Goal: Check status: Check status

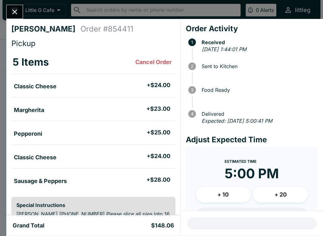
click at [11, 10] on icon "Close" at bounding box center [14, 12] width 9 height 9
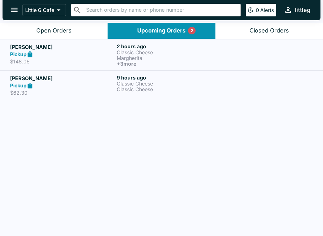
click at [46, 33] on div "Open Orders" at bounding box center [53, 30] width 35 height 7
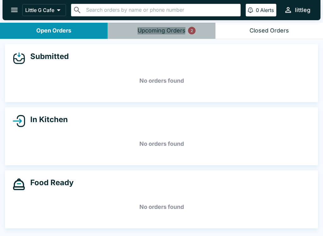
click at [156, 30] on div "Upcoming Orders 2" at bounding box center [162, 30] width 48 height 7
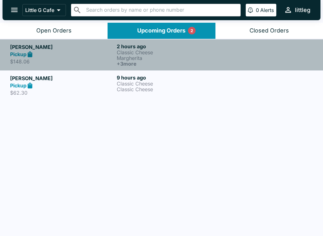
click at [142, 55] on p "Margherita" at bounding box center [169, 58] width 104 height 6
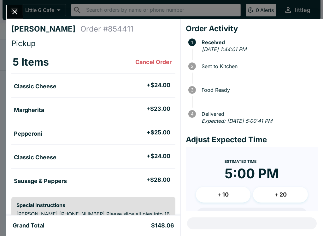
click at [21, 14] on button "Close" at bounding box center [15, 12] width 16 height 14
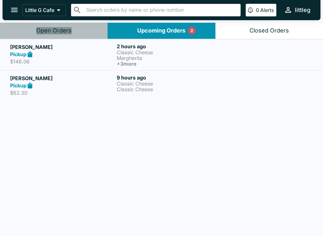
click at [60, 32] on div "Open Orders" at bounding box center [53, 30] width 35 height 7
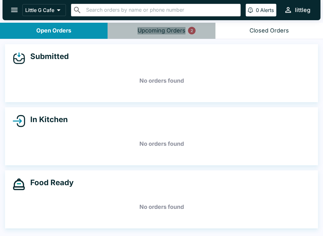
click at [169, 31] on div "Upcoming Orders 2" at bounding box center [162, 30] width 48 height 7
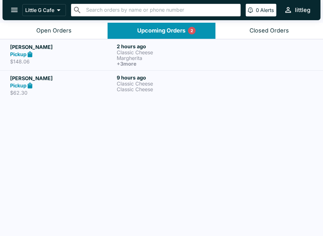
click at [141, 56] on p "Margherita" at bounding box center [169, 58] width 104 height 6
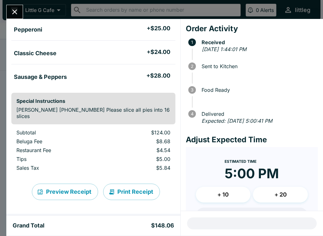
click at [14, 15] on icon "Close" at bounding box center [14, 12] width 9 height 9
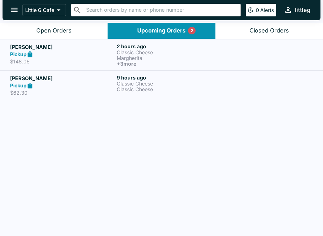
click at [14, 9] on icon "open drawer" at bounding box center [14, 10] width 9 height 9
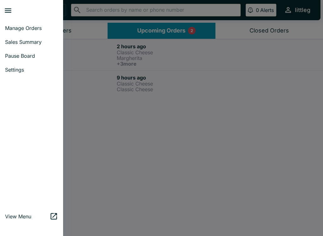
click at [24, 70] on span "Settings" at bounding box center [31, 70] width 53 height 6
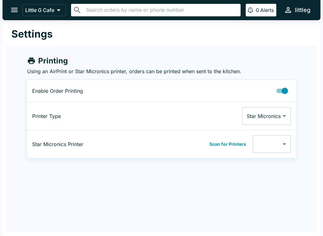
click at [280, 144] on body "Little G Cafe ​ ​ 0 Alerts littleg Settings Printing Using an AirPrint or Star …" at bounding box center [161, 118] width 323 height 236
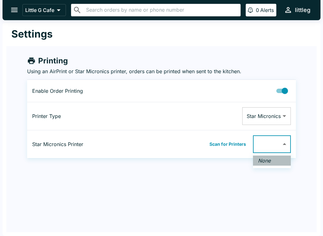
click at [270, 163] on em "None" at bounding box center [264, 160] width 13 height 6
click at [230, 145] on div at bounding box center [161, 118] width 323 height 236
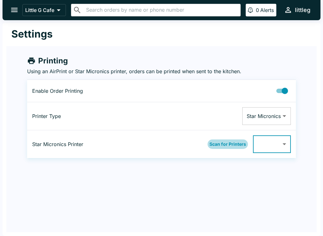
click at [234, 145] on button "Scan for Printers" at bounding box center [228, 143] width 40 height 9
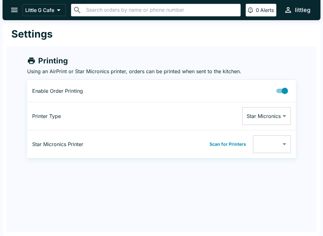
click at [282, 147] on body "Little G Cafe ​ ​ 0 Alerts littleg Settings Printing Using an AirPrint or Star …" at bounding box center [161, 118] width 323 height 236
click at [279, 145] on div at bounding box center [161, 118] width 323 height 236
click at [282, 116] on body "Little G Cafe ​ ​ 0 Alerts littleg Settings Printing Using an AirPrint or Star …" at bounding box center [161, 118] width 323 height 236
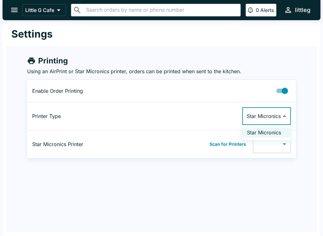
click at [286, 115] on div at bounding box center [161, 118] width 323 height 236
click at [229, 145] on button "Scan for Printers" at bounding box center [228, 143] width 40 height 9
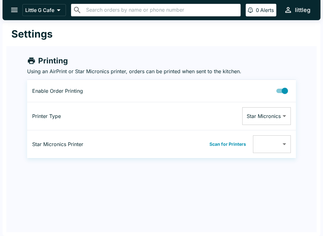
click at [233, 142] on button "Scan for Printers" at bounding box center [228, 143] width 40 height 9
click at [287, 145] on body "Little G Cafe ​ ​ 0 Alerts littleg Settings Printing Using an AirPrint or Star …" at bounding box center [161, 118] width 323 height 236
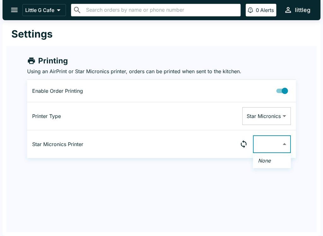
click at [290, 142] on div at bounding box center [161, 118] width 323 height 236
click at [290, 144] on body "Little G Cafe ​ ​ 0 Alerts littleg Settings Printing Using an AirPrint or Star …" at bounding box center [161, 118] width 323 height 236
click at [287, 145] on div at bounding box center [161, 118] width 323 height 236
click at [12, 15] on button "open drawer" at bounding box center [14, 10] width 16 height 16
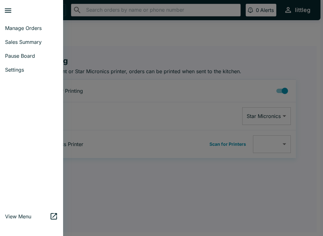
click at [40, 26] on span "Manage Orders" at bounding box center [31, 28] width 53 height 6
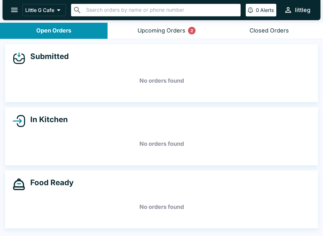
click at [189, 31] on div "2" at bounding box center [192, 31] width 8 height 8
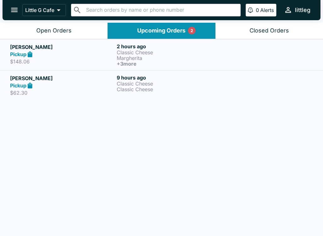
click at [10, 12] on button "open drawer" at bounding box center [14, 10] width 16 height 16
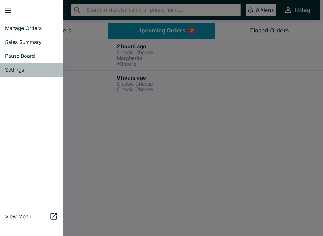
click at [27, 71] on span "Settings" at bounding box center [31, 70] width 53 height 6
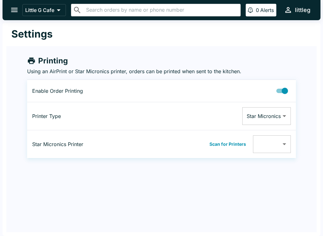
click at [236, 145] on button "Scan for Printers" at bounding box center [228, 143] width 40 height 9
click at [228, 142] on button "Scan for Printers" at bounding box center [228, 143] width 40 height 9
click at [15, 9] on icon "open drawer" at bounding box center [14, 10] width 7 height 4
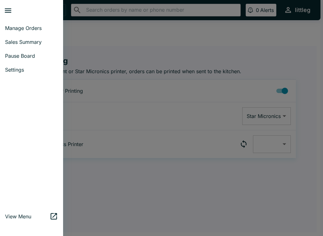
click at [28, 28] on span "Manage Orders" at bounding box center [31, 28] width 53 height 6
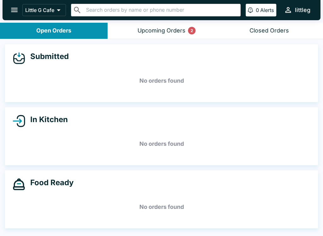
click at [167, 27] on div "Upcoming Orders 2" at bounding box center [162, 30] width 48 height 7
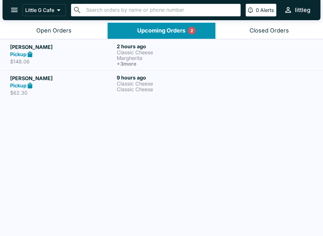
click at [214, 57] on p "Margherita" at bounding box center [169, 58] width 104 height 6
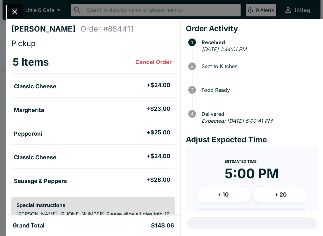
click at [19, 14] on button "Close" at bounding box center [15, 12] width 16 height 14
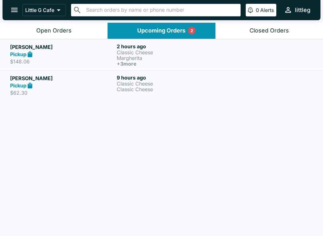
click at [229, 82] on div at bounding box center [268, 85] width 89 height 22
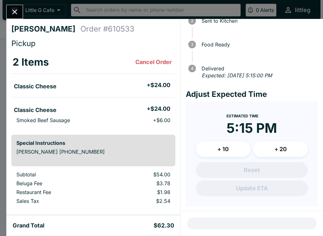
scroll to position [45, 0]
click at [18, 13] on icon "Close" at bounding box center [14, 12] width 9 height 9
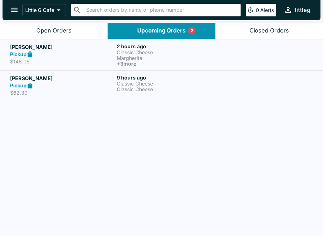
click at [281, 32] on div "Closed Orders" at bounding box center [269, 30] width 39 height 7
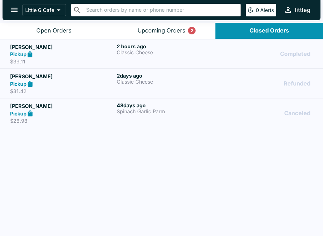
click at [158, 28] on div "Upcoming Orders 2" at bounding box center [162, 30] width 48 height 7
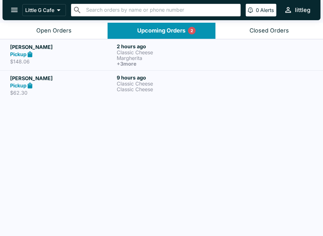
click at [210, 87] on p "Classic Cheese" at bounding box center [169, 89] width 104 height 6
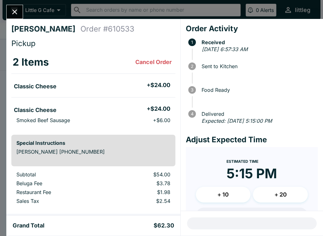
click at [18, 16] on icon "Close" at bounding box center [14, 12] width 9 height 9
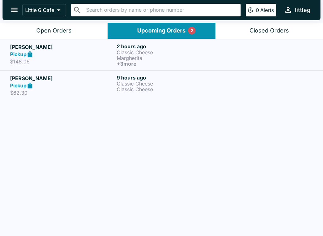
click at [130, 61] on h6 "+ 3 more" at bounding box center [169, 64] width 104 height 6
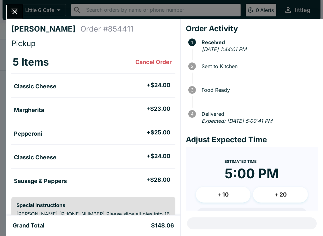
click at [17, 6] on button "Close" at bounding box center [15, 12] width 16 height 14
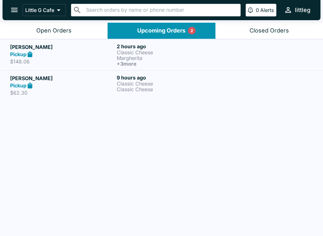
click at [47, 84] on div "Pickup" at bounding box center [62, 85] width 104 height 7
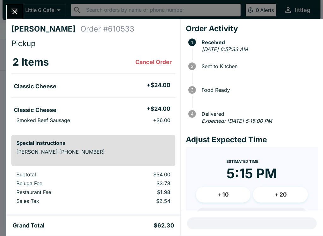
click at [16, 11] on icon "Close" at bounding box center [14, 11] width 5 height 5
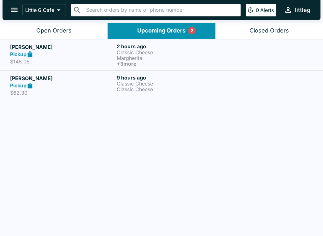
click at [76, 52] on div "Pickup" at bounding box center [62, 54] width 104 height 7
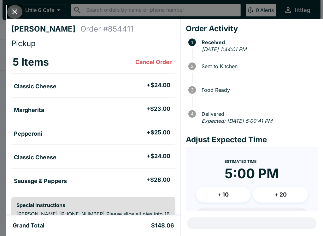
click at [16, 9] on icon "Close" at bounding box center [14, 12] width 9 height 9
